Goal: Task Accomplishment & Management: Use online tool/utility

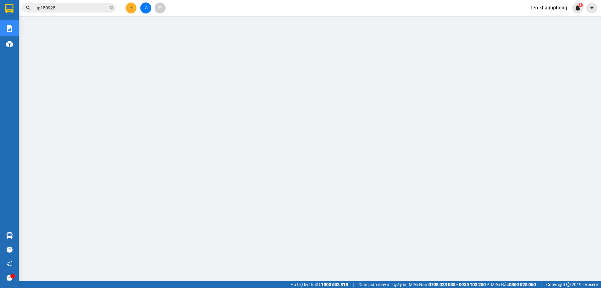
scroll to position [23, 0]
click at [590, 7] on icon "caret-down" at bounding box center [592, 8] width 4 height 2
click at [553, 8] on span "len.khanhphong" at bounding box center [549, 8] width 46 height 8
click at [544, 19] on span "Đăng xuất" at bounding box center [551, 19] width 33 height 7
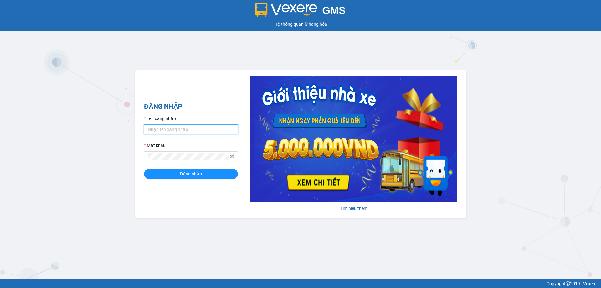
click at [162, 132] on input "Tên đăng nhập" at bounding box center [191, 129] width 94 height 10
type input "len.khanhphong"
click at [177, 175] on button "Đăng nhập" at bounding box center [191, 174] width 94 height 10
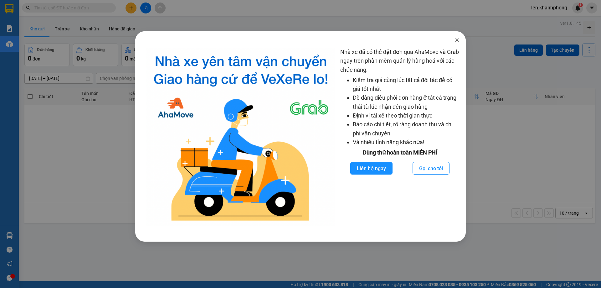
click at [456, 37] on span "Close" at bounding box center [457, 40] width 18 height 18
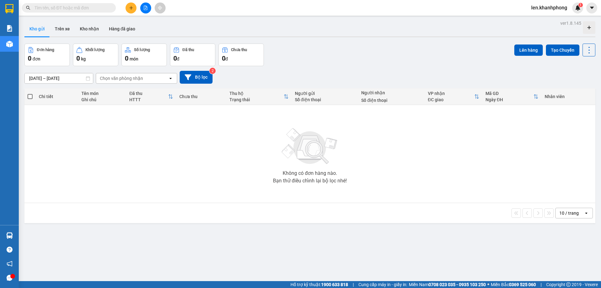
click at [101, 8] on input "text" at bounding box center [71, 7] width 74 height 7
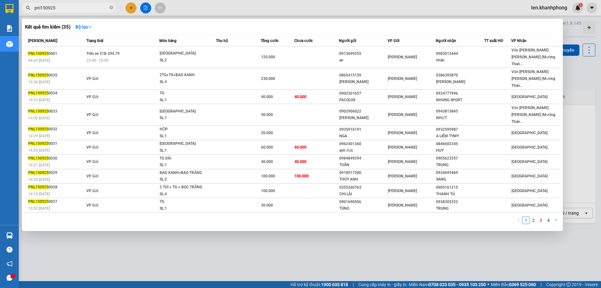
click at [556, 218] on icon "right" at bounding box center [556, 220] width 4 height 4
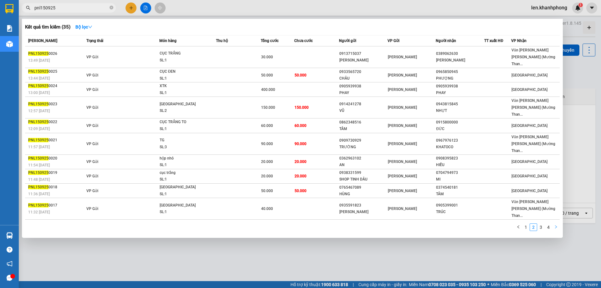
click at [556, 225] on icon "right" at bounding box center [556, 227] width 4 height 4
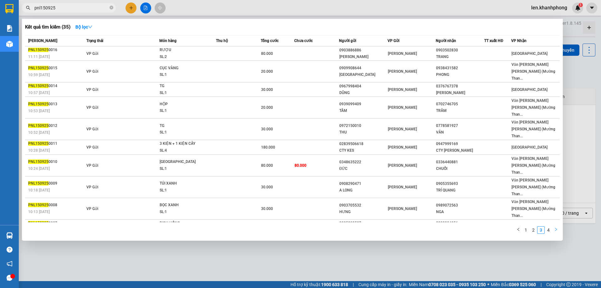
click at [556, 227] on icon "right" at bounding box center [556, 229] width 4 height 4
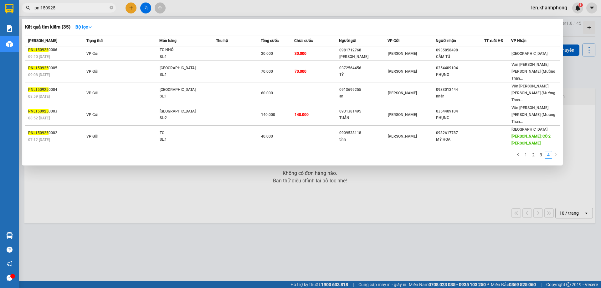
drag, startPoint x: 41, startPoint y: 6, endPoint x: 33, endPoint y: 6, distance: 8.8
click at [33, 6] on span "pnl150925" at bounding box center [69, 7] width 94 height 9
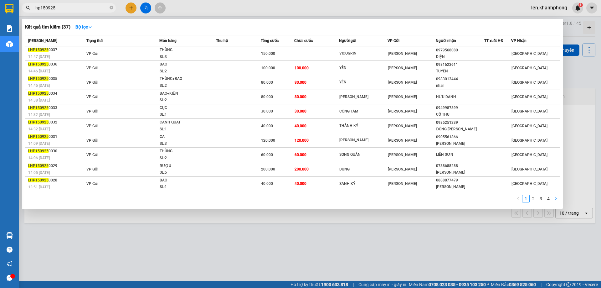
click at [557, 197] on icon "right" at bounding box center [556, 198] width 4 height 4
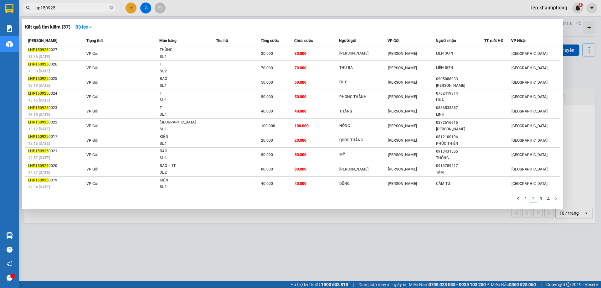
click at [557, 197] on icon "right" at bounding box center [556, 198] width 4 height 4
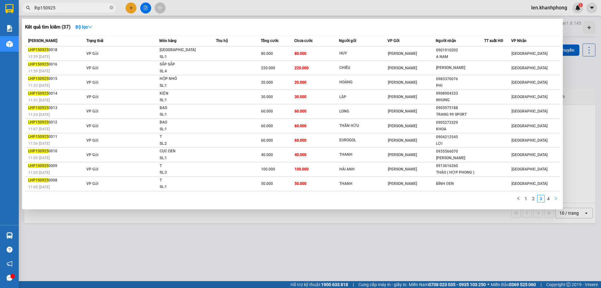
click at [557, 197] on icon "right" at bounding box center [556, 198] width 4 height 4
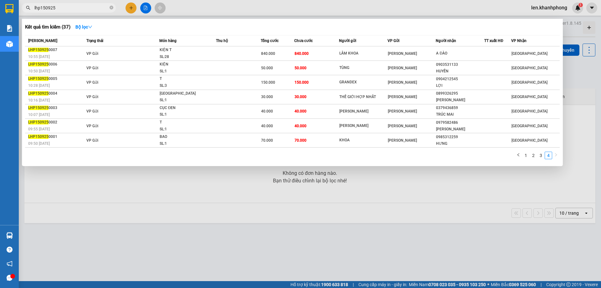
click at [413, 183] on div at bounding box center [300, 144] width 601 height 288
click at [58, 6] on input "lhp150925" at bounding box center [71, 7] width 74 height 7
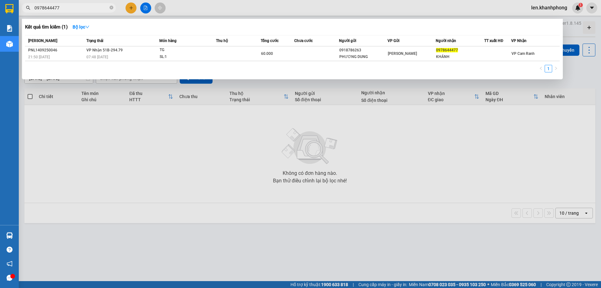
type input "0978644477"
click at [166, 126] on div at bounding box center [300, 144] width 601 height 288
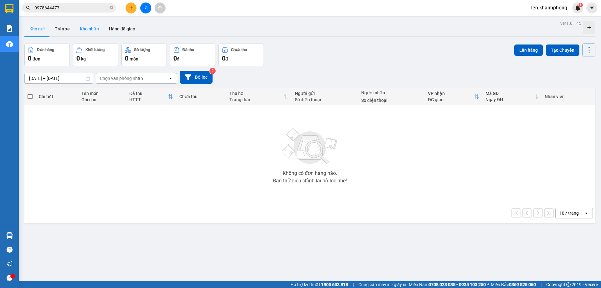
click at [79, 29] on button "Kho nhận" at bounding box center [89, 28] width 29 height 15
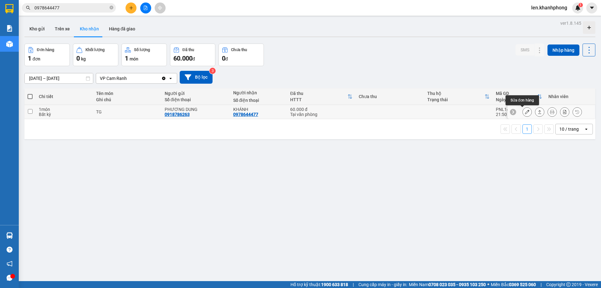
click at [525, 113] on icon at bounding box center [527, 112] width 4 height 4
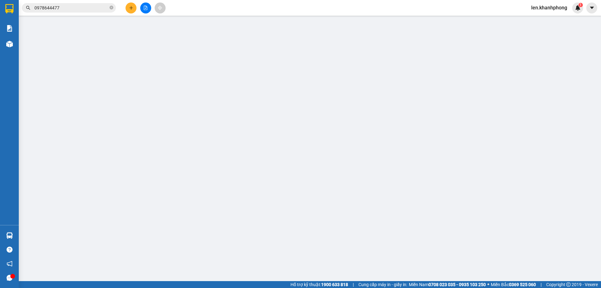
type input "0918786263"
type input "PHƯƠNG DUNG"
type input "0978644477"
type input "KHÁNH"
type input "60.000"
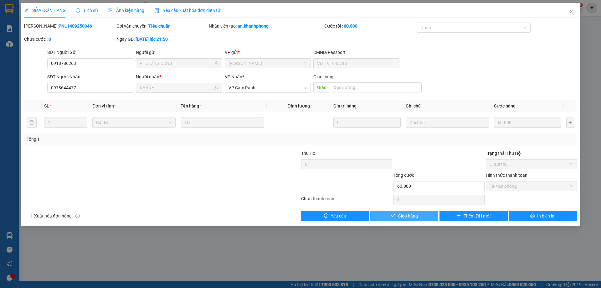
click at [387, 214] on button "Giao hàng" at bounding box center [404, 216] width 68 height 10
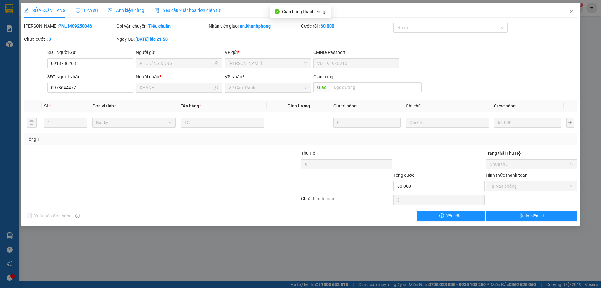
click at [302, 246] on div "SỬA ĐƠN HÀNG Lịch sử [PERSON_NAME] hàng Yêu cầu xuất [PERSON_NAME] điện tử Tota…" at bounding box center [300, 144] width 601 height 288
click at [571, 13] on icon "close" at bounding box center [570, 12] width 3 height 4
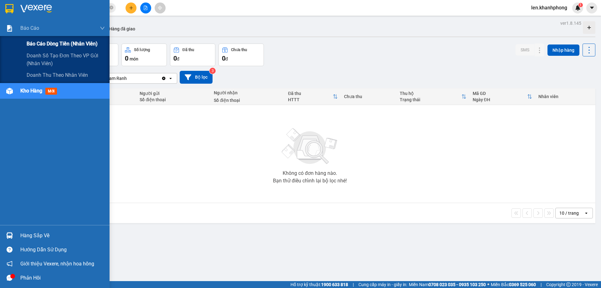
click at [42, 40] on span "Báo cáo dòng tiền (nhân viên)" at bounding box center [62, 44] width 71 height 8
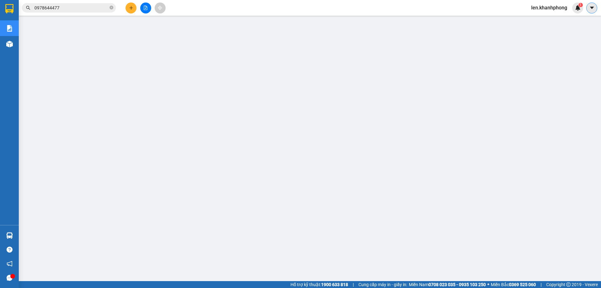
click at [596, 8] on button at bounding box center [591, 8] width 11 height 11
click at [547, 11] on span "len.khanhphong" at bounding box center [549, 8] width 46 height 8
click at [541, 19] on span "Đăng xuất" at bounding box center [551, 19] width 33 height 7
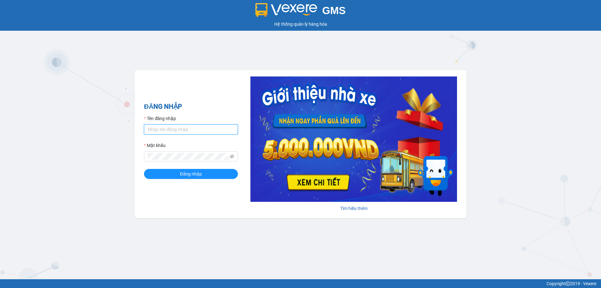
click at [172, 132] on input "Tên đăng nhập" at bounding box center [191, 129] width 94 height 10
type input "dung.khanhphong"
click at [144, 169] on button "Đăng nhập" at bounding box center [191, 174] width 94 height 10
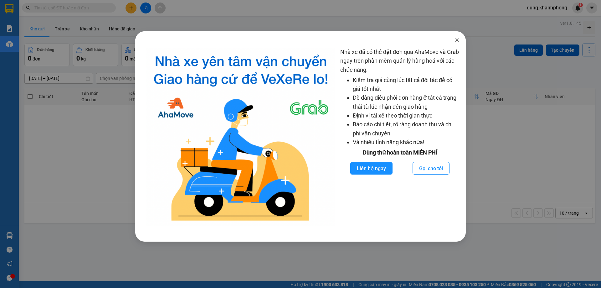
drag, startPoint x: 457, startPoint y: 40, endPoint x: 343, endPoint y: 40, distance: 113.9
click at [457, 40] on icon "close" at bounding box center [456, 39] width 5 height 5
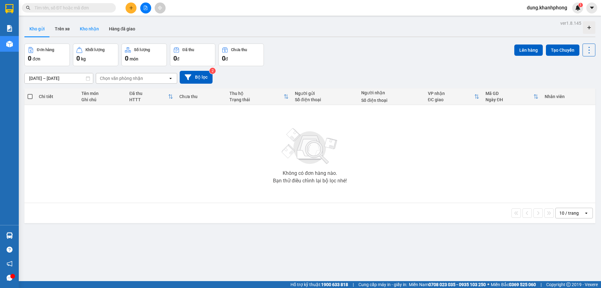
click at [100, 30] on button "Kho nhận" at bounding box center [89, 28] width 29 height 15
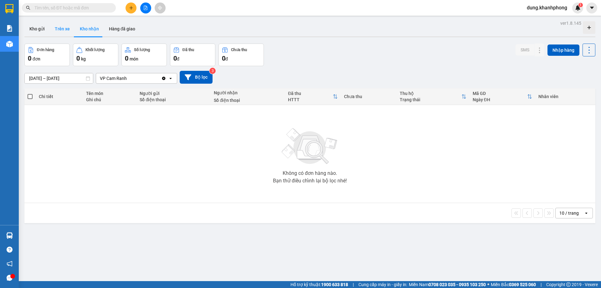
click at [64, 30] on button "Trên xe" at bounding box center [62, 28] width 25 height 15
